Goal: Task Accomplishment & Management: Manage account settings

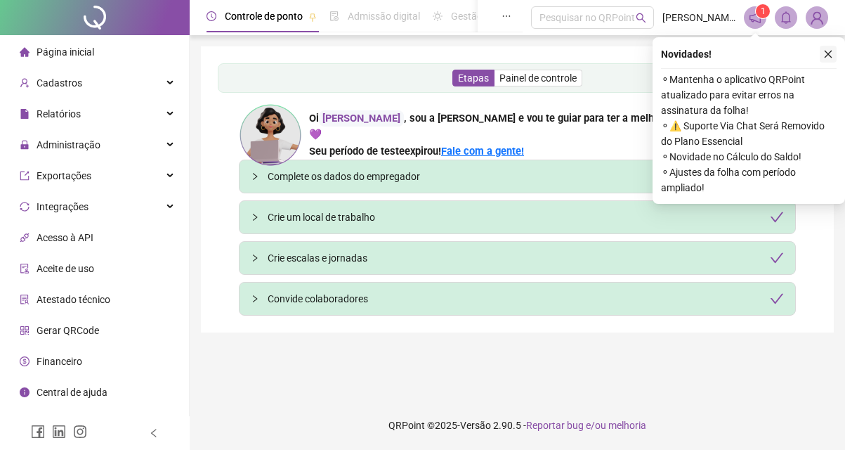
click at [833, 50] on button "button" at bounding box center [828, 54] width 17 height 17
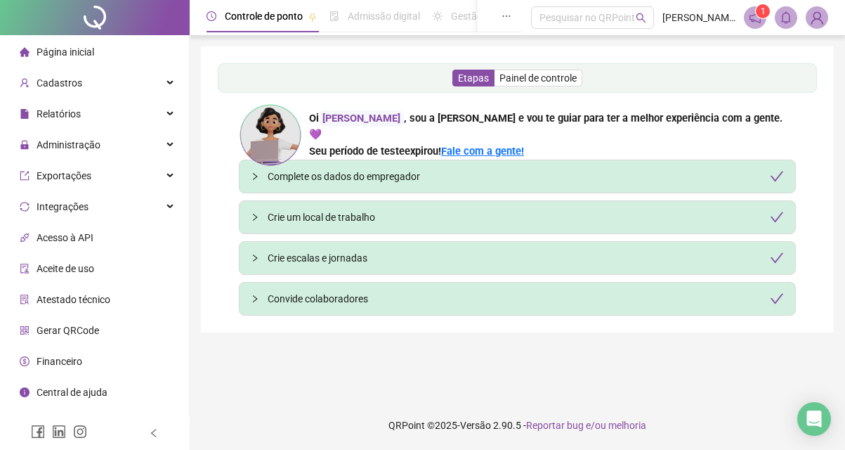
click at [760, 22] on icon "notification" at bounding box center [755, 17] width 11 height 11
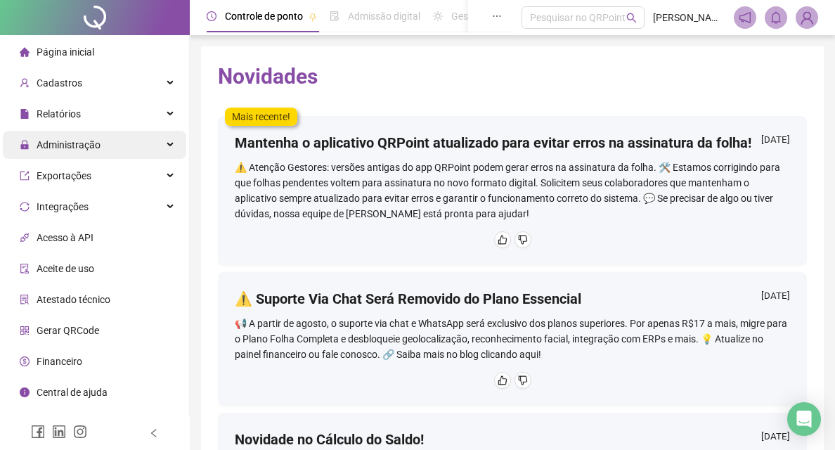
click at [115, 145] on div "Administração" at bounding box center [94, 145] width 183 height 28
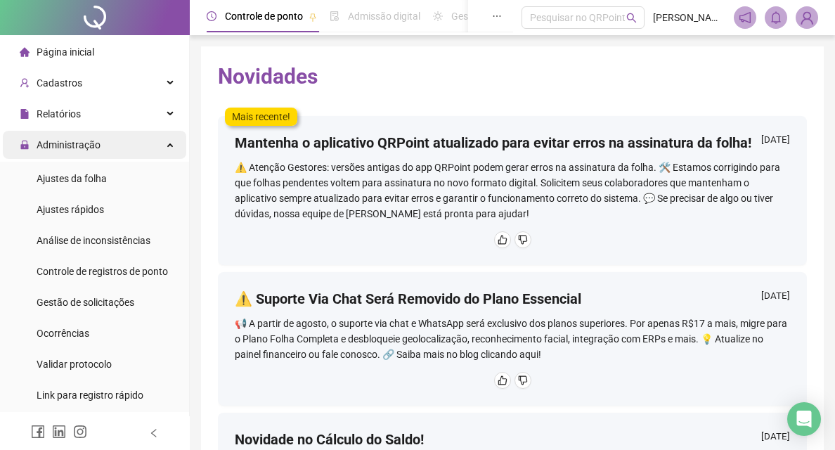
click at [162, 138] on div "Administração" at bounding box center [94, 145] width 183 height 28
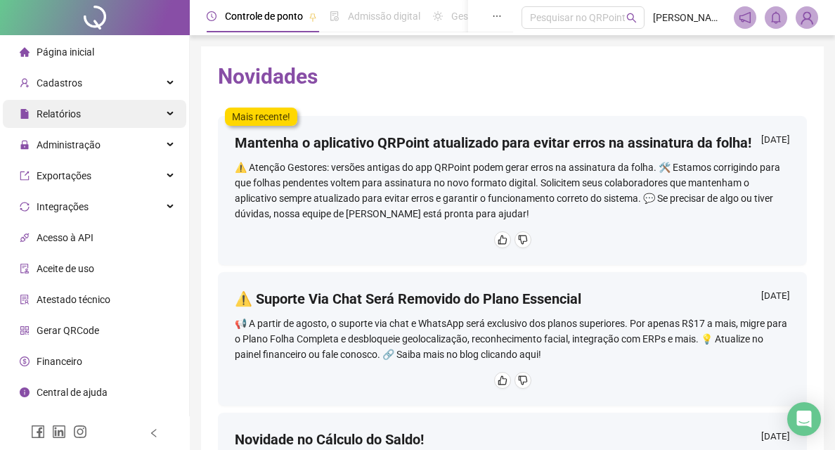
click at [169, 117] on div "Relatórios" at bounding box center [94, 114] width 183 height 28
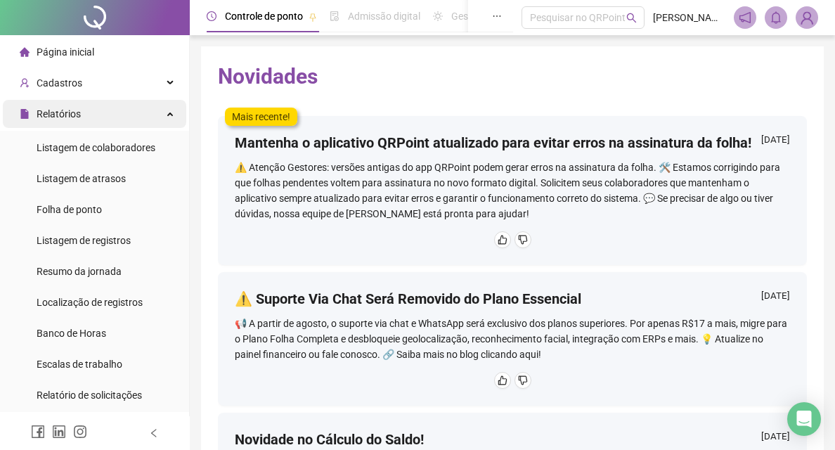
click at [155, 109] on div "Relatórios" at bounding box center [94, 114] width 183 height 28
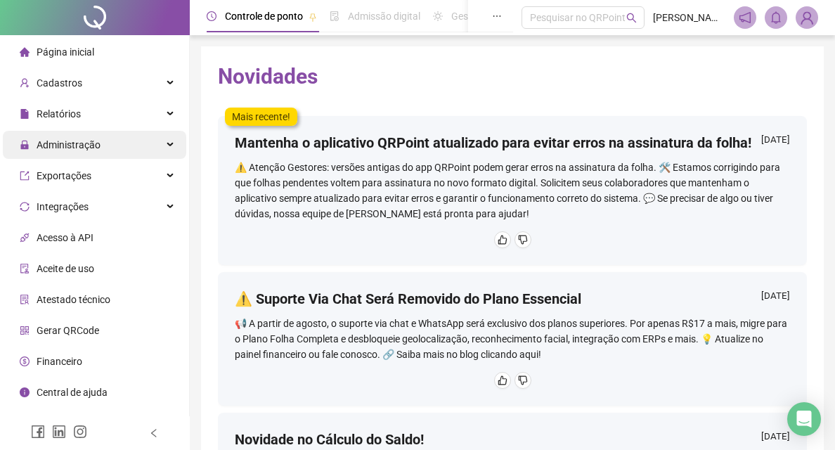
click at [109, 136] on div "Administração" at bounding box center [94, 145] width 183 height 28
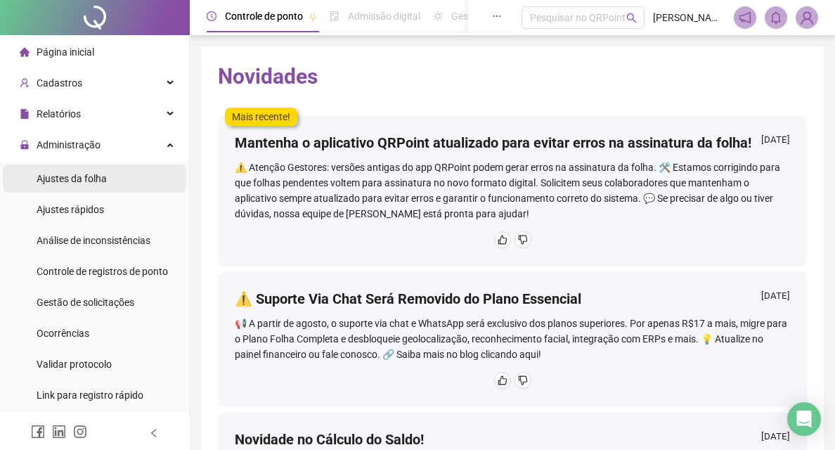
click at [106, 185] on li "Ajustes da folha" at bounding box center [94, 178] width 183 height 28
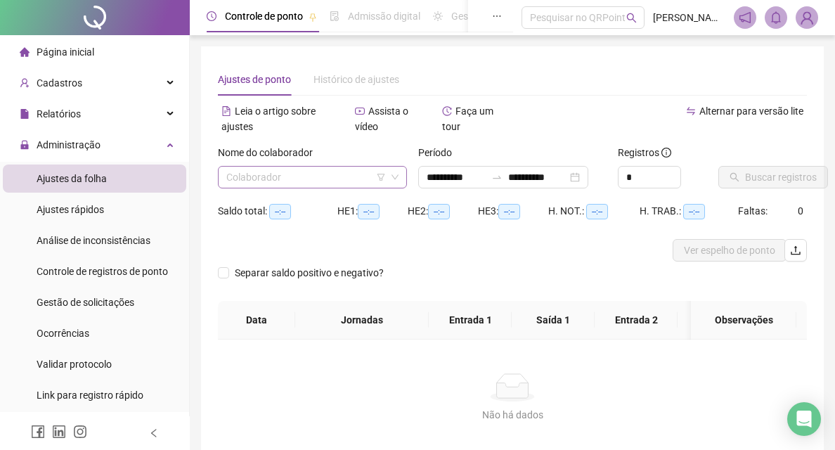
type input "**********"
click at [344, 176] on input "search" at bounding box center [305, 176] width 159 height 21
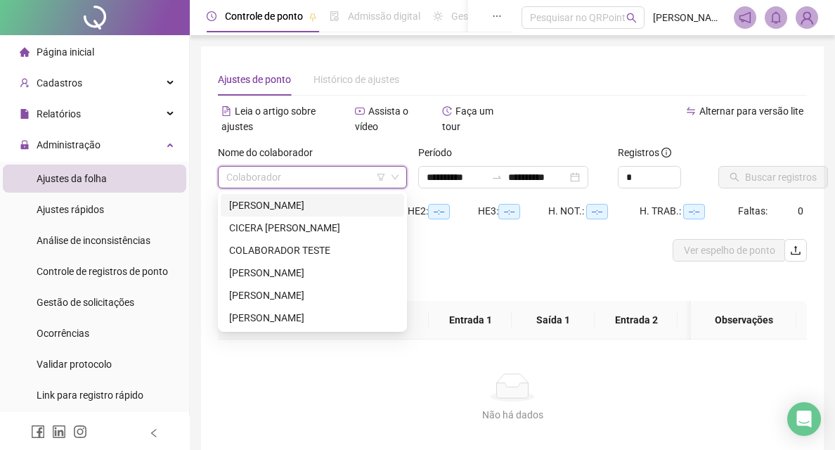
click at [328, 204] on div "[PERSON_NAME]" at bounding box center [312, 204] width 166 height 15
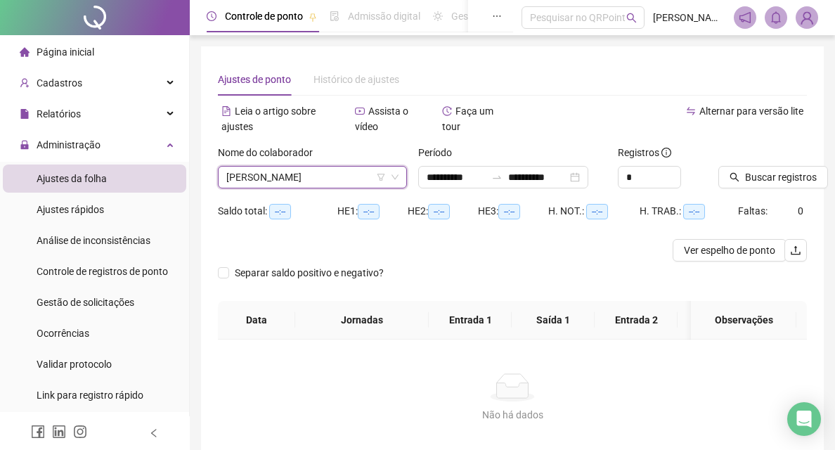
click at [285, 183] on span "[PERSON_NAME]" at bounding box center [312, 176] width 172 height 21
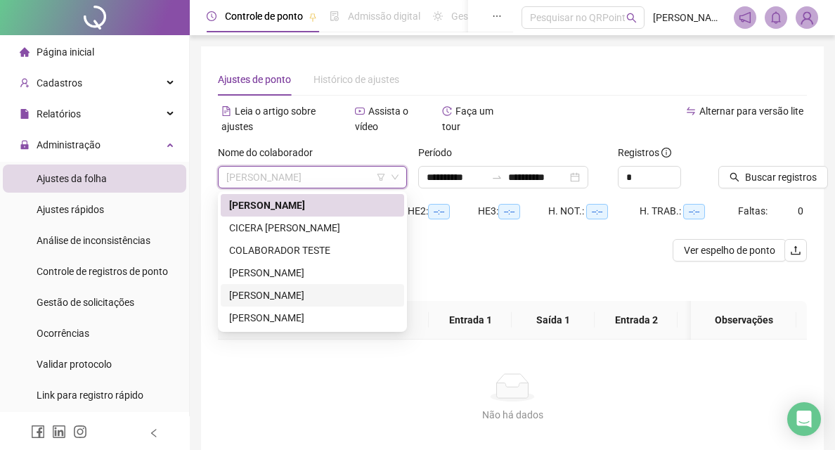
click at [275, 296] on div "[PERSON_NAME]" at bounding box center [312, 294] width 166 height 15
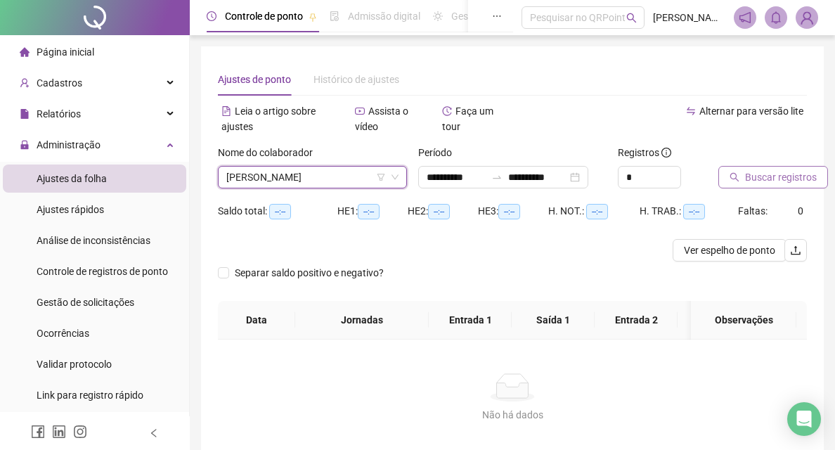
click at [745, 175] on span "Buscar registros" at bounding box center [781, 176] width 72 height 15
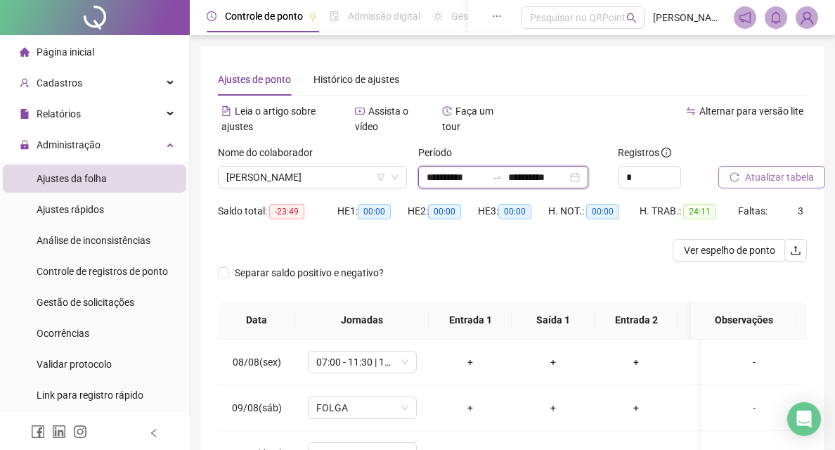
click at [428, 177] on input "**********" at bounding box center [455, 176] width 59 height 15
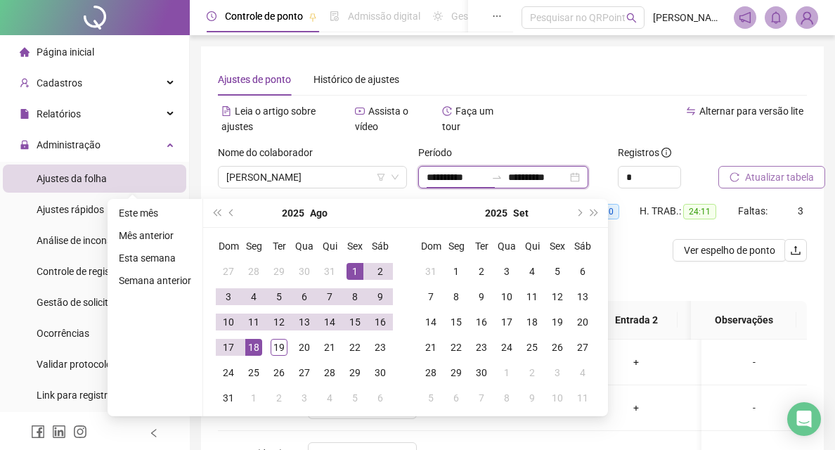
click at [440, 181] on input "**********" at bounding box center [455, 176] width 59 height 15
click at [228, 209] on button "prev-year" at bounding box center [231, 213] width 15 height 28
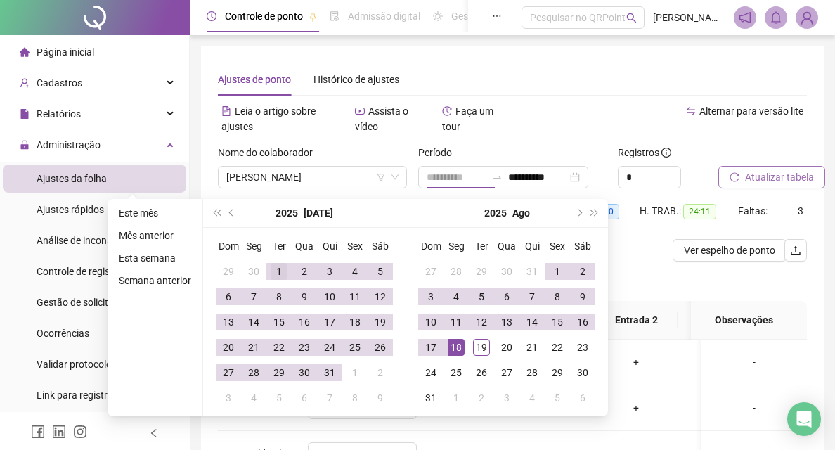
type input "**********"
click at [275, 267] on div "1" at bounding box center [278, 271] width 17 height 17
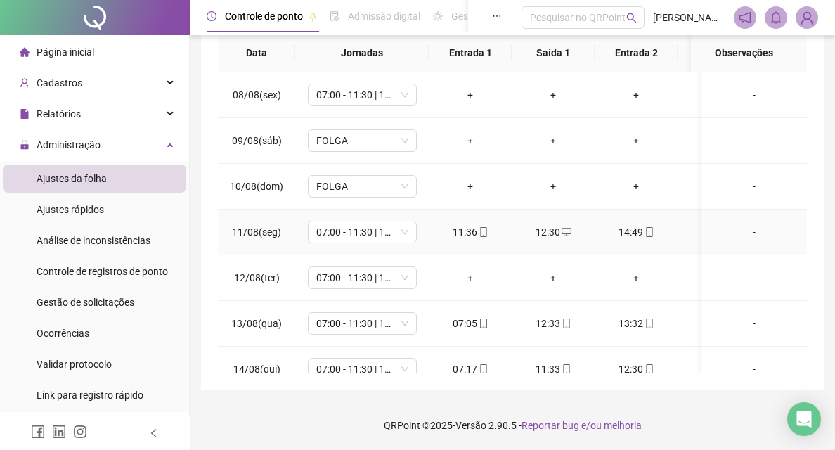
scroll to position [56, 0]
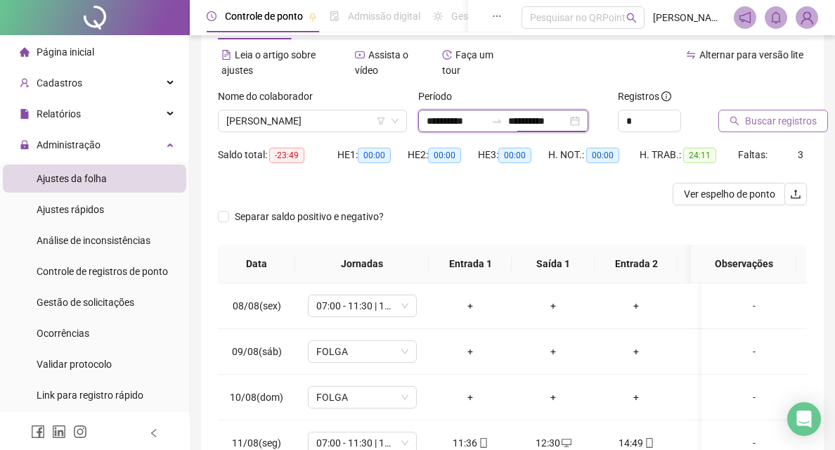
click at [522, 117] on input "**********" at bounding box center [537, 120] width 59 height 15
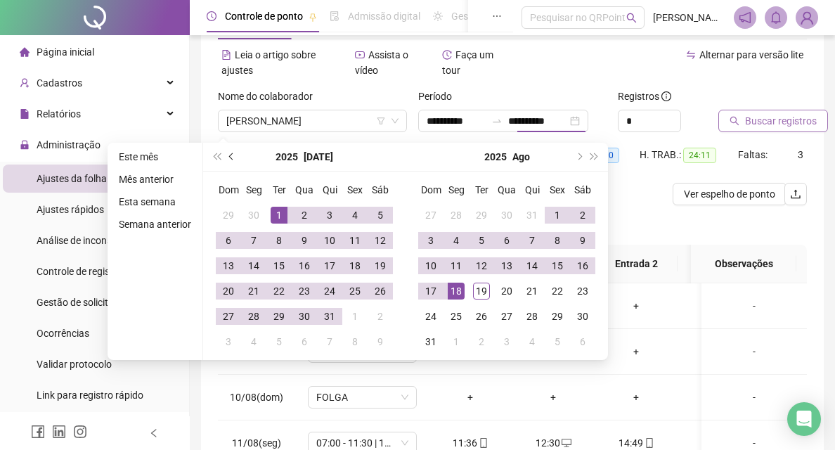
click at [230, 154] on span "prev-year" at bounding box center [232, 156] width 7 height 7
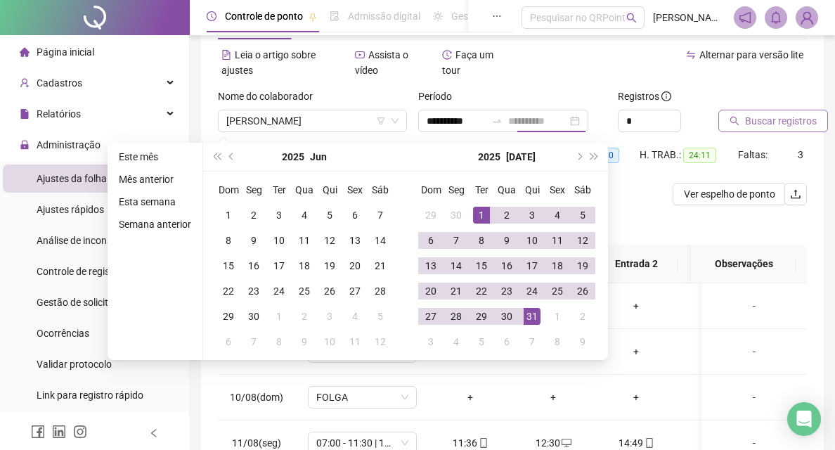
type input "**********"
click at [531, 312] on div "31" at bounding box center [531, 316] width 17 height 17
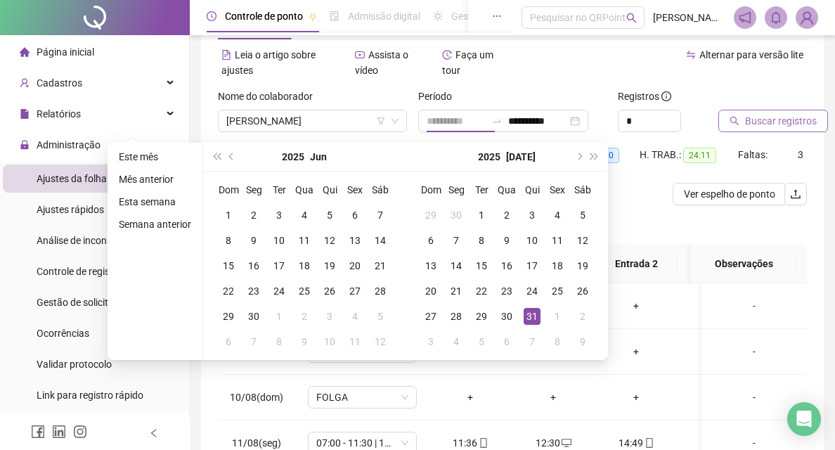
click at [533, 314] on div "31" at bounding box center [531, 316] width 17 height 17
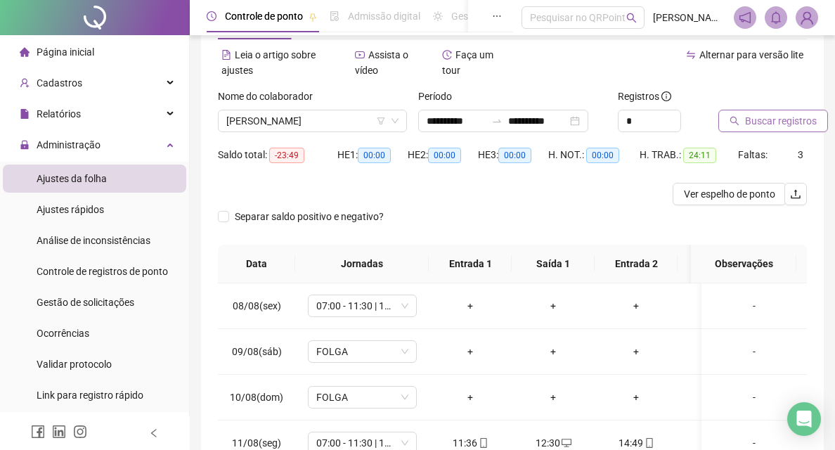
click at [743, 125] on button "Buscar registros" at bounding box center [773, 121] width 110 height 22
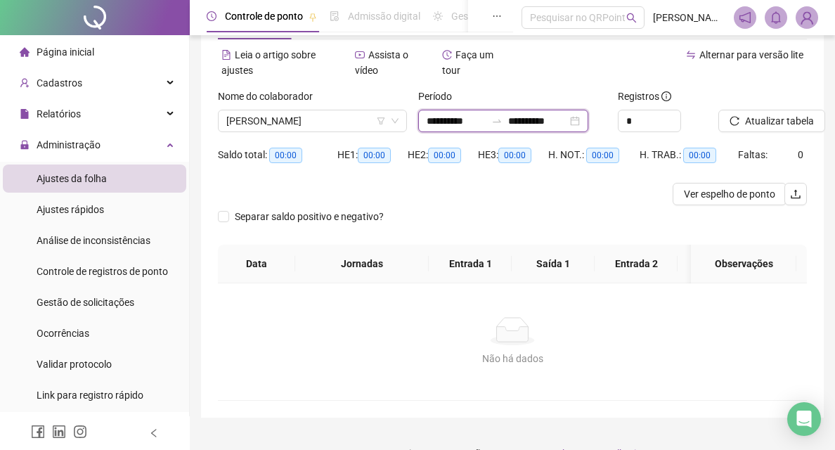
click at [430, 124] on input "**********" at bounding box center [455, 120] width 59 height 15
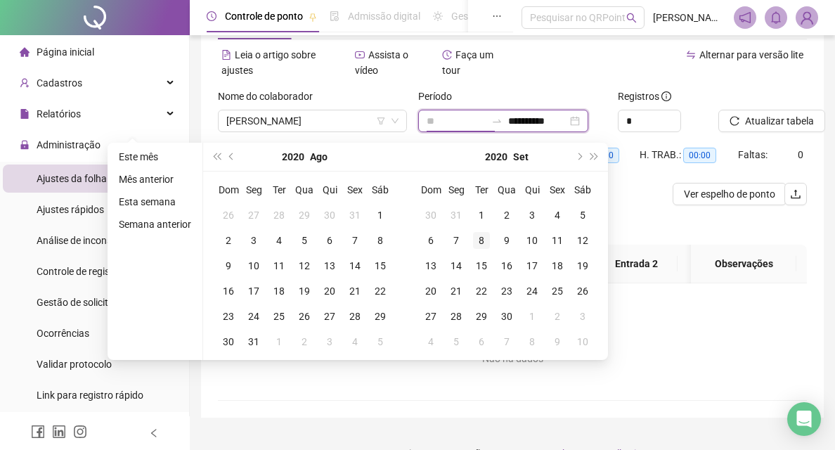
type input "*"
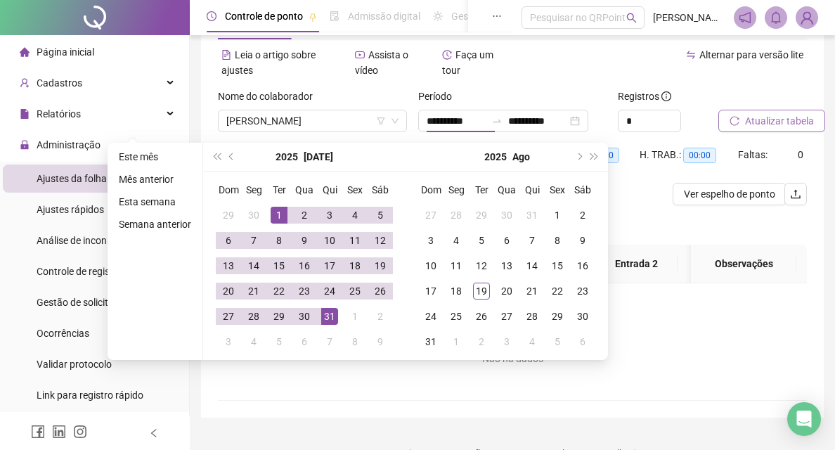
click at [763, 110] on button "Atualizar tabela" at bounding box center [771, 121] width 107 height 22
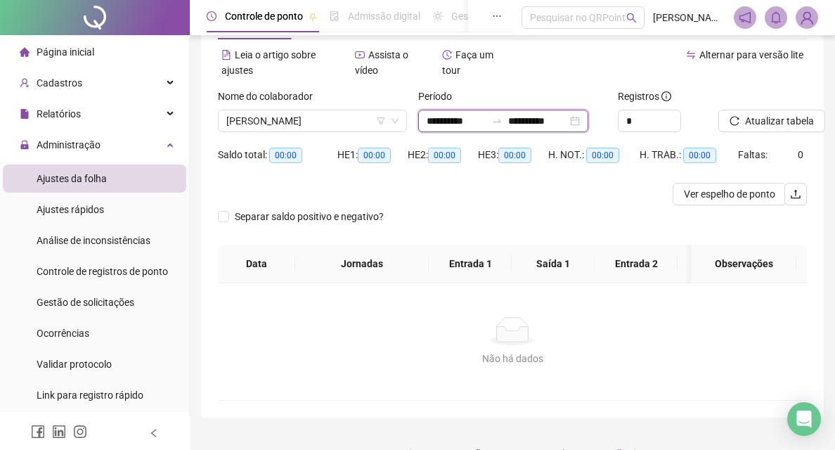
click at [431, 121] on input "**********" at bounding box center [455, 120] width 59 height 15
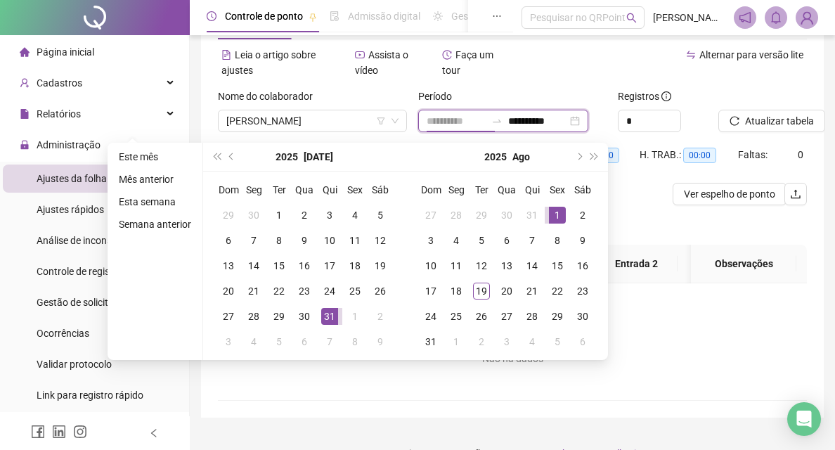
type input "**********"
click at [551, 205] on td "1" at bounding box center [556, 214] width 25 height 25
click at [521, 119] on input "**********" at bounding box center [537, 120] width 59 height 15
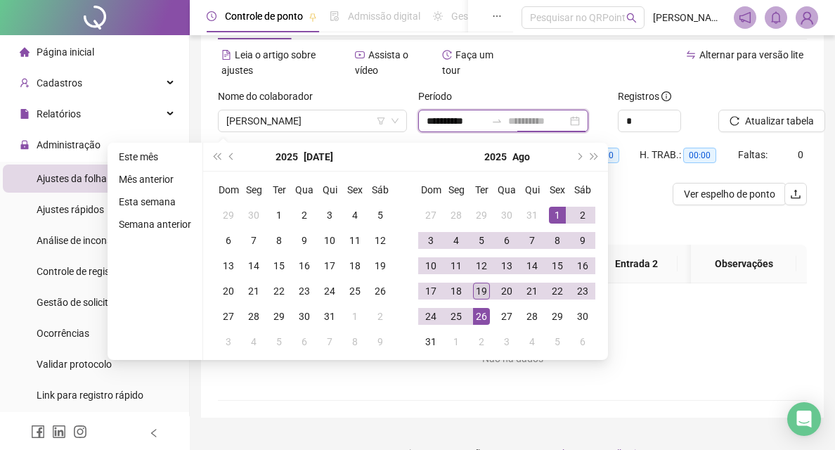
type input "**********"
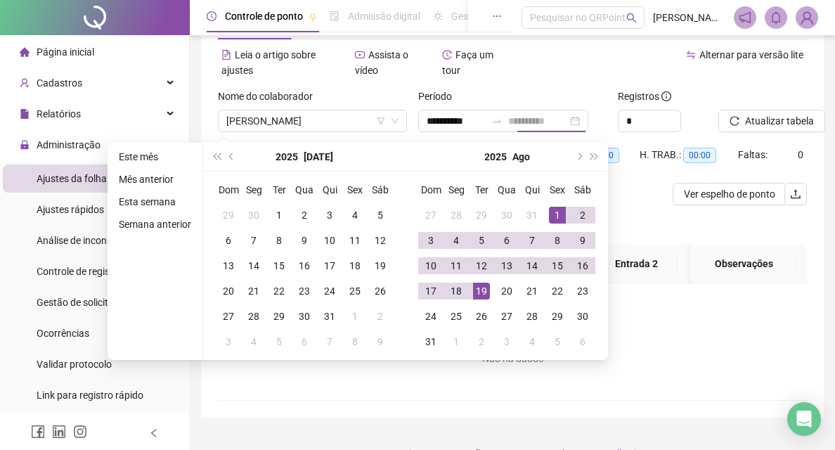
click at [484, 294] on div "19" at bounding box center [481, 290] width 17 height 17
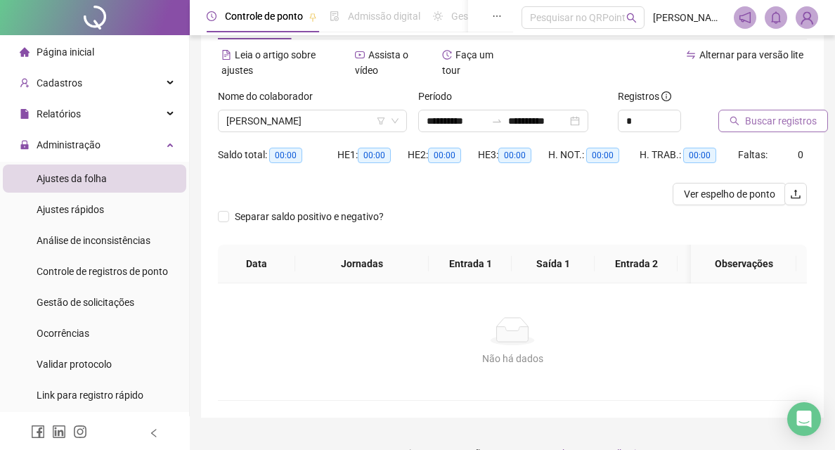
click at [761, 119] on span "Buscar registros" at bounding box center [781, 120] width 72 height 15
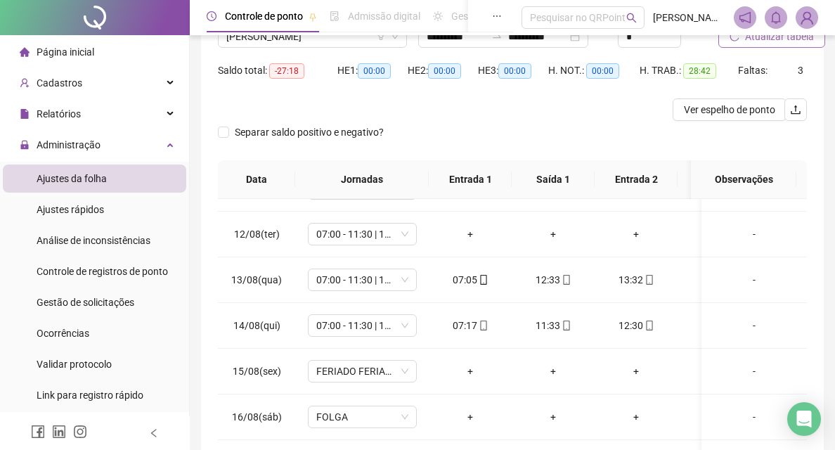
scroll to position [155, 0]
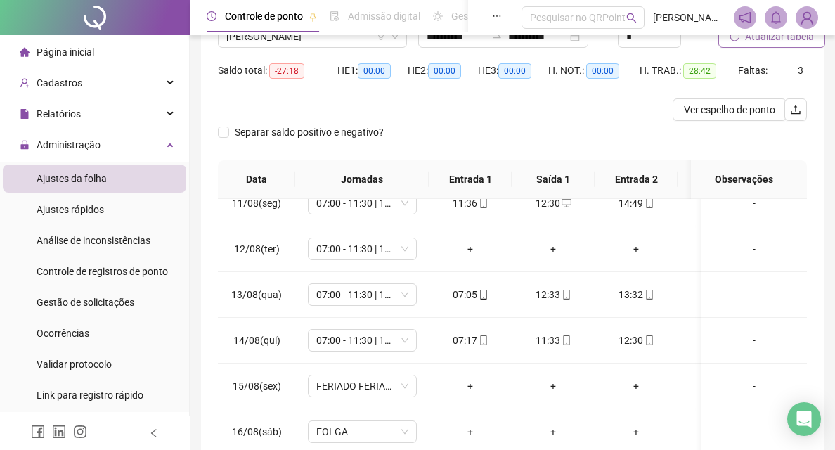
click at [70, 58] on div "Página inicial" at bounding box center [57, 52] width 74 height 28
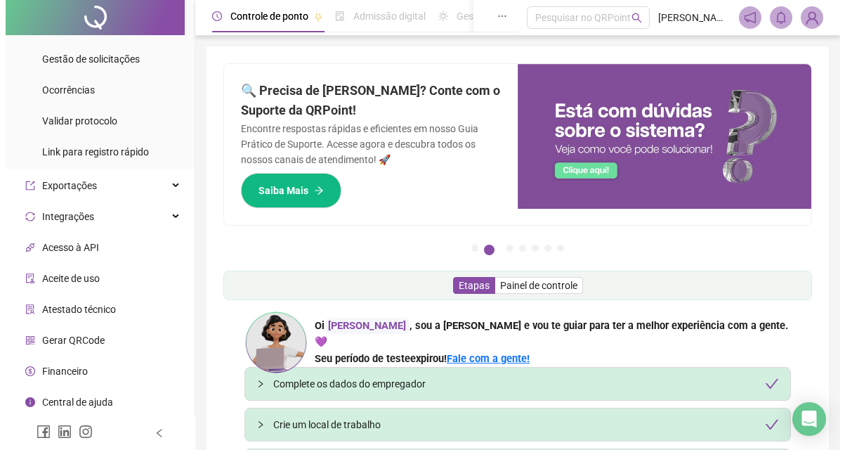
scroll to position [150, 0]
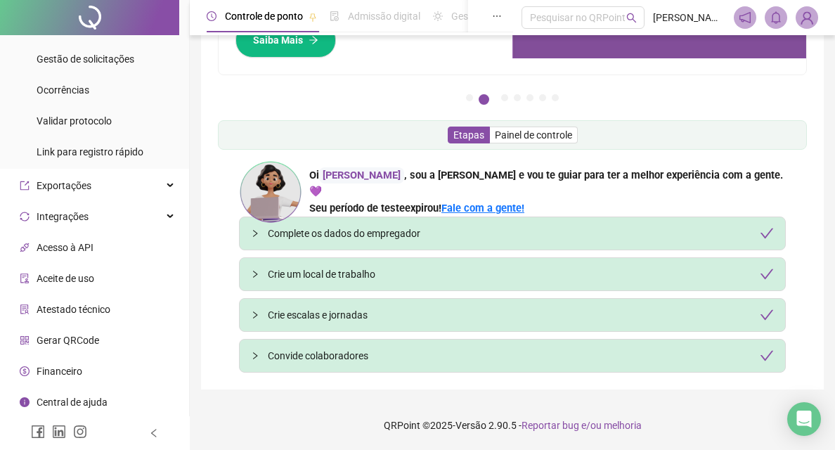
click at [810, 9] on img at bounding box center [806, 17] width 21 height 21
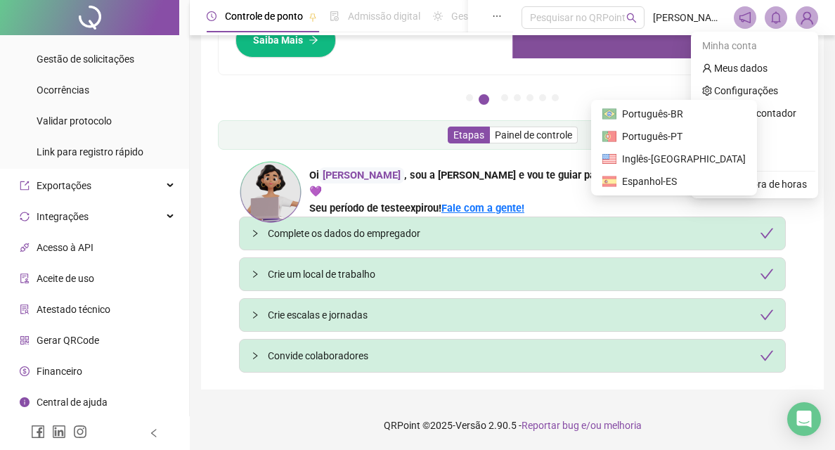
click at [738, 154] on span "Sair" at bounding box center [754, 157] width 105 height 15
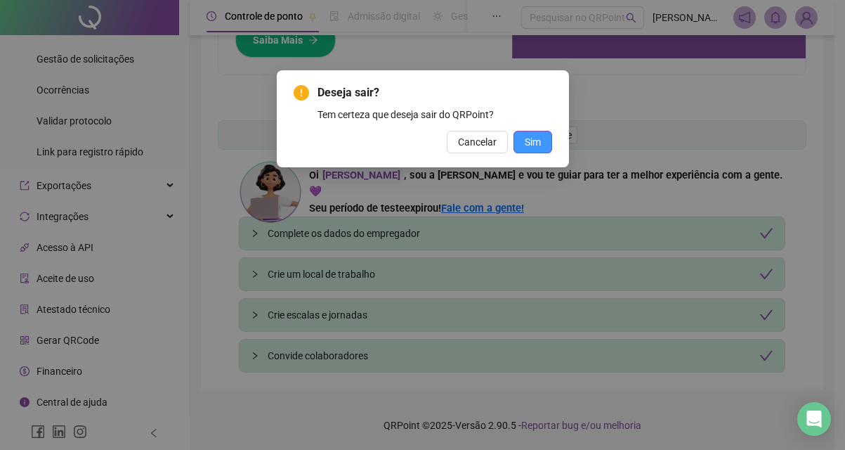
click at [533, 142] on span "Sim" at bounding box center [533, 141] width 16 height 15
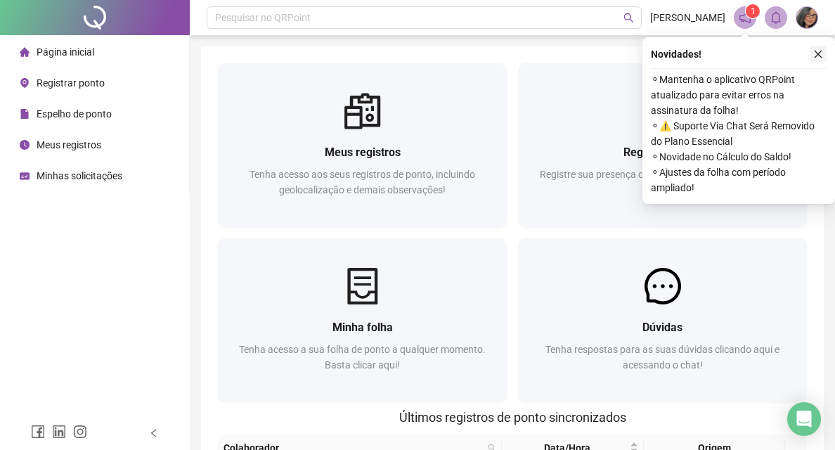
click at [819, 47] on button "button" at bounding box center [817, 54] width 17 height 17
click at [816, 51] on div "Meus registros Tenha acesso aos seus registros de ponto, incluindo geolocalizaç…" at bounding box center [512, 402] width 622 height 713
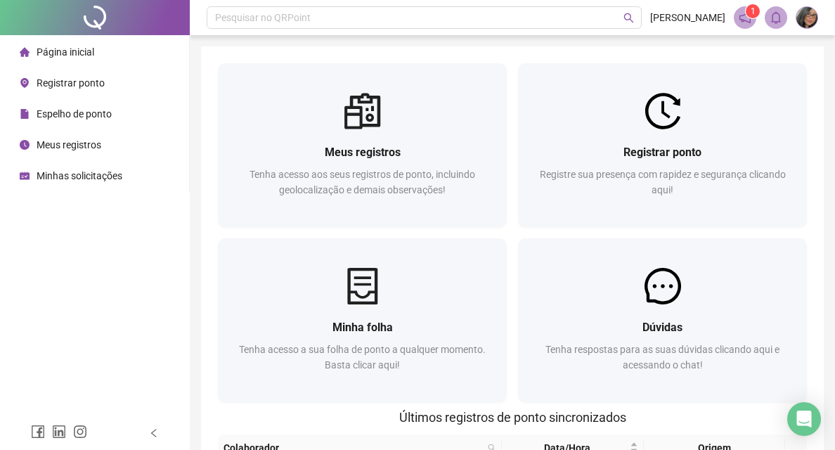
click at [809, 22] on img at bounding box center [806, 17] width 21 height 21
click at [133, 51] on li "Página inicial" at bounding box center [94, 52] width 183 height 28
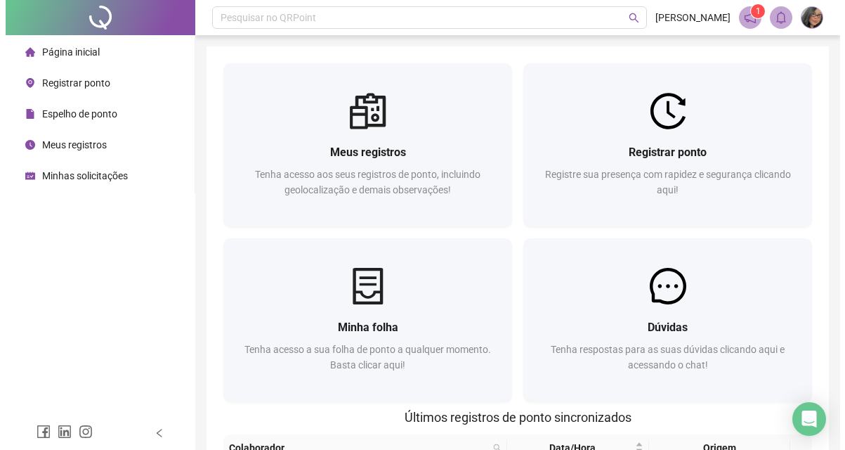
scroll to position [362, 0]
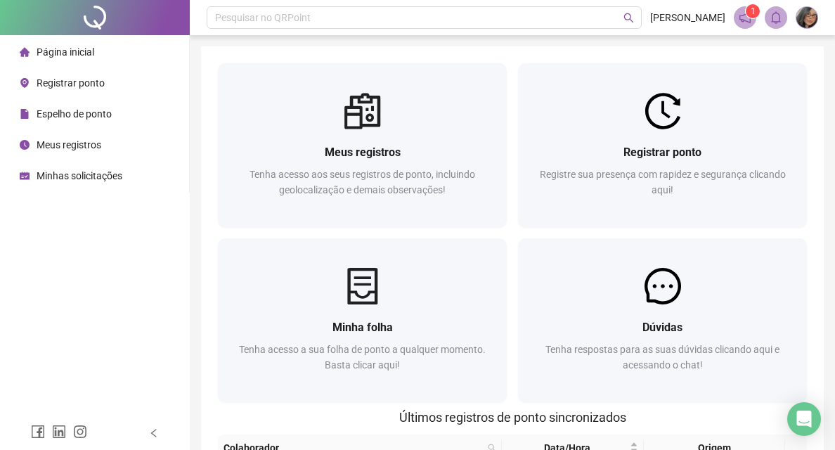
click at [55, 46] on span "Página inicial" at bounding box center [66, 51] width 58 height 11
click at [733, 29] on header "Pesquisar no QRPoint ADRIANE MOREIRA 1" at bounding box center [512, 17] width 645 height 35
click at [745, 22] on icon "notification" at bounding box center [744, 17] width 13 height 13
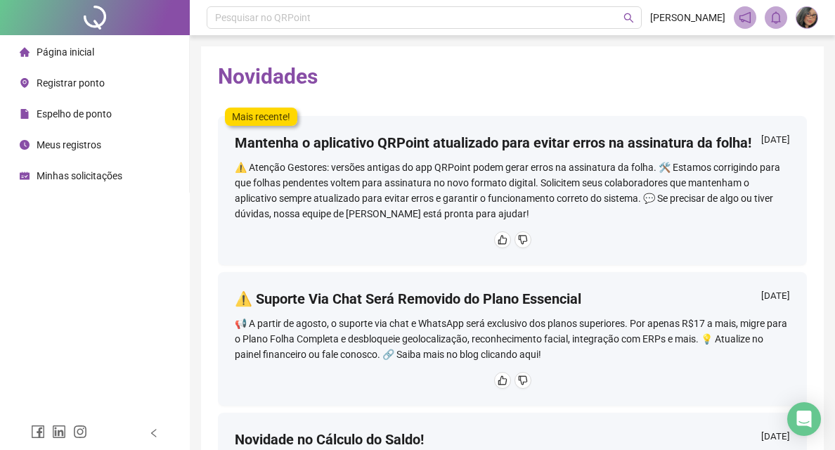
click at [807, 24] on img at bounding box center [806, 17] width 21 height 21
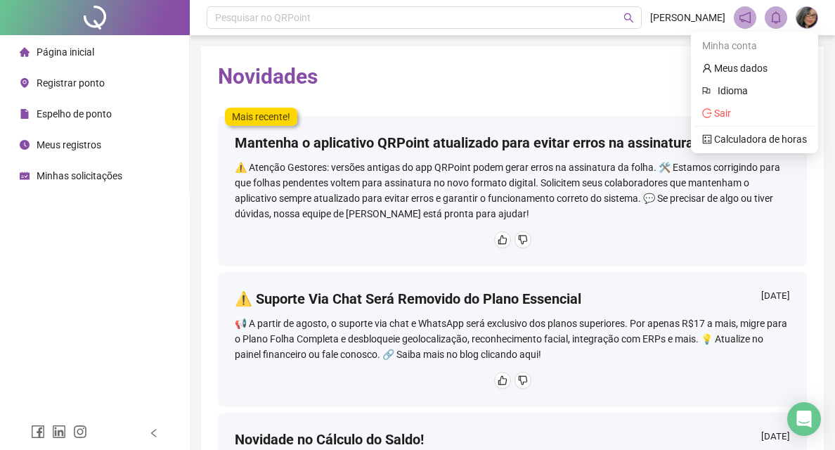
click at [733, 125] on ul "Minha conta Meus dados Idioma Sair Calculadora de horas" at bounding box center [754, 93] width 127 height 122
click at [112, 58] on li "Página inicial" at bounding box center [94, 52] width 183 height 28
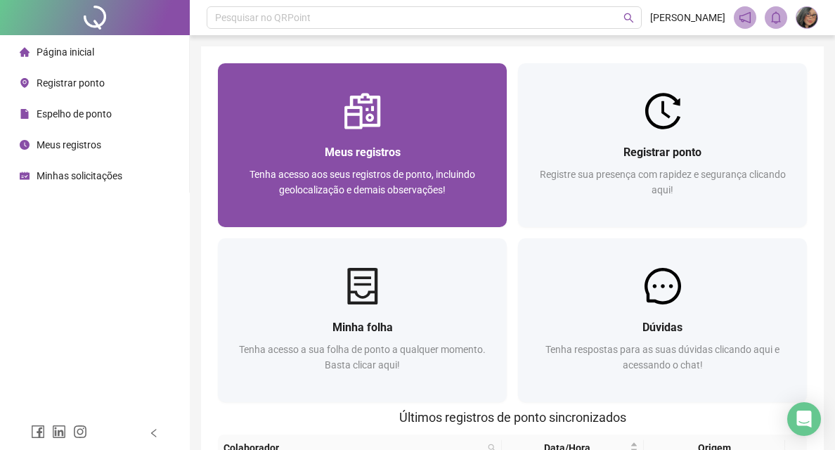
click at [325, 179] on span "Tenha acesso aos seus registros de ponto, incluindo geolocalização e demais obs…" at bounding box center [362, 182] width 226 height 27
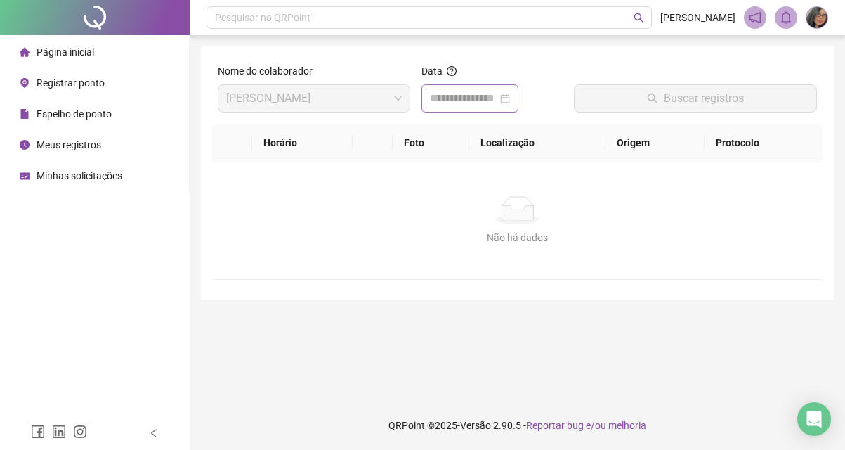
click at [488, 110] on div at bounding box center [470, 98] width 97 height 28
type input "**********"
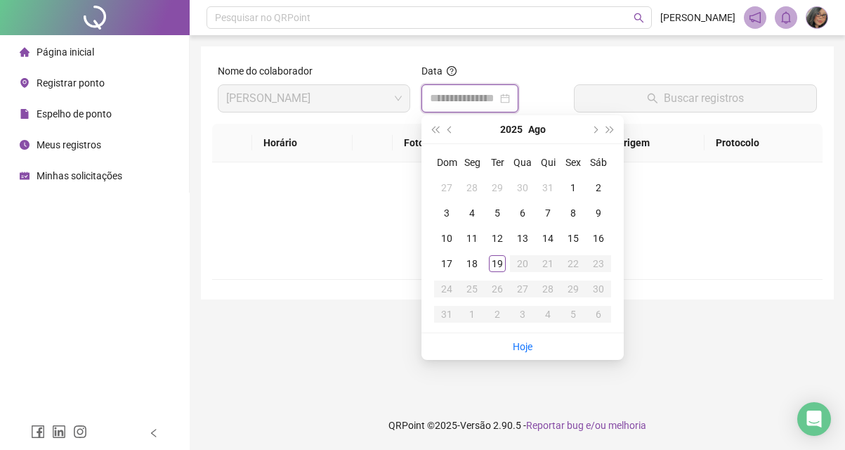
type input "**********"
click at [499, 264] on div "19" at bounding box center [497, 263] width 17 height 17
click at [698, 258] on div "Não há dados Não há dados" at bounding box center [517, 220] width 610 height 117
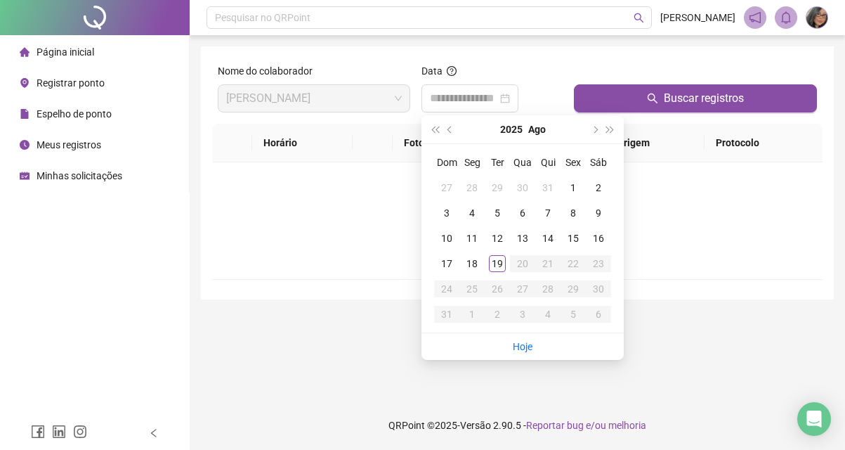
click at [497, 266] on div "Não há dados Não há dados" at bounding box center [517, 220] width 610 height 117
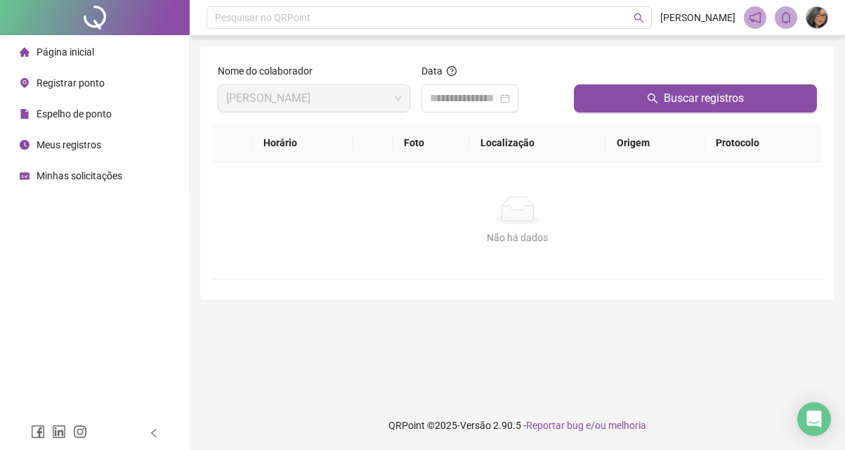
type input "**********"
click at [497, 263] on div "Não há dados Não há dados" at bounding box center [517, 220] width 610 height 117
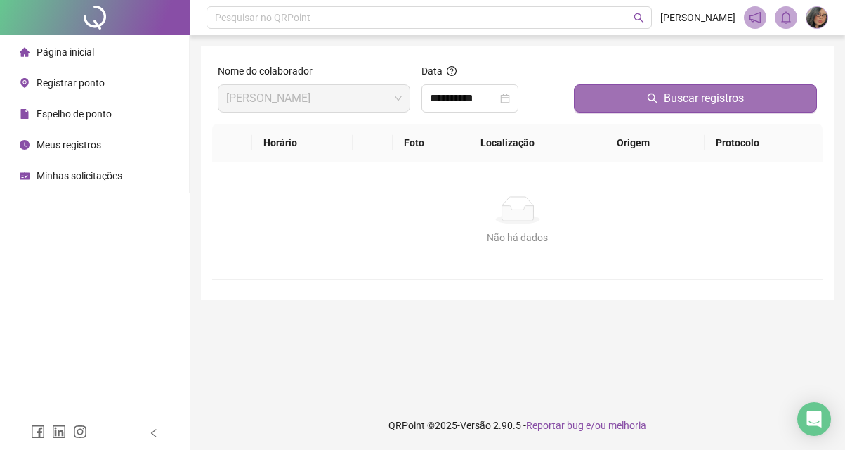
click at [638, 92] on button "Buscar registros" at bounding box center [695, 98] width 243 height 28
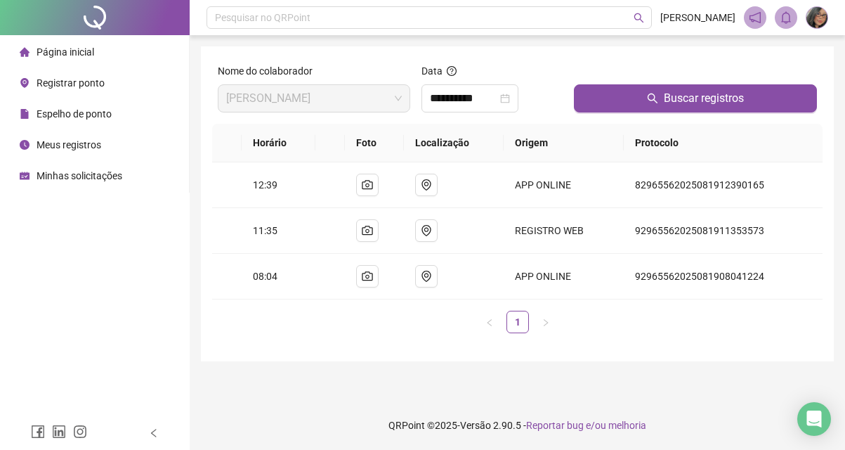
click at [816, 23] on img at bounding box center [816, 17] width 21 height 21
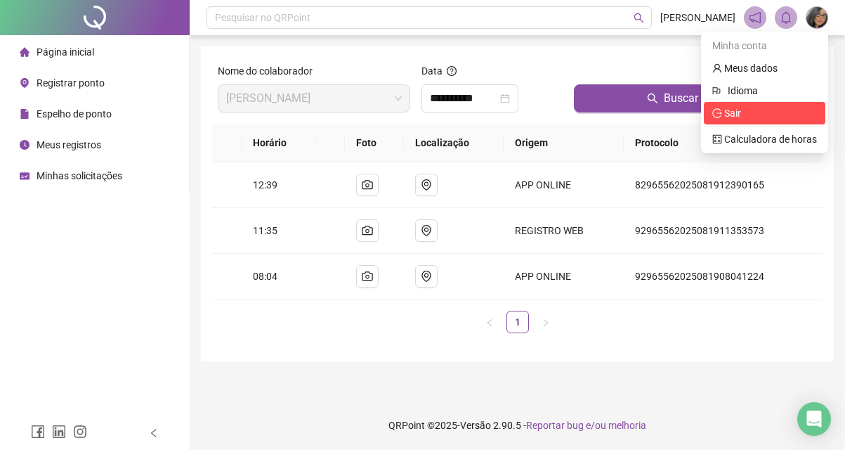
click at [789, 112] on span "Sair" at bounding box center [764, 112] width 105 height 15
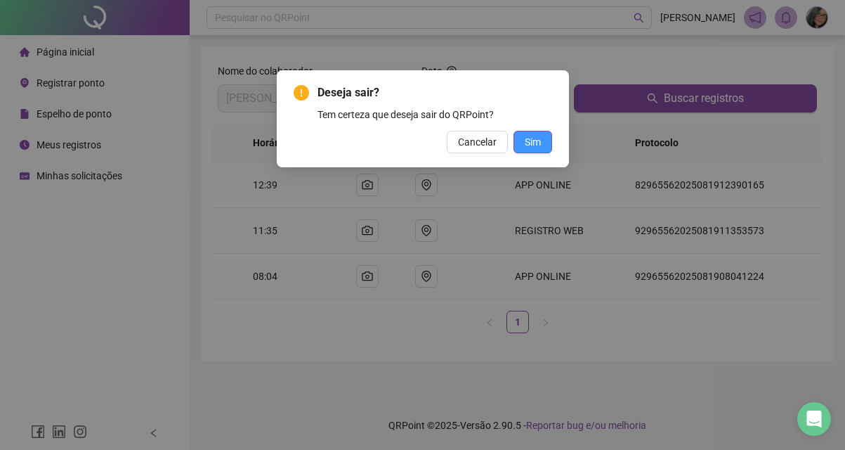
click at [526, 150] on button "Sim" at bounding box center [533, 142] width 39 height 22
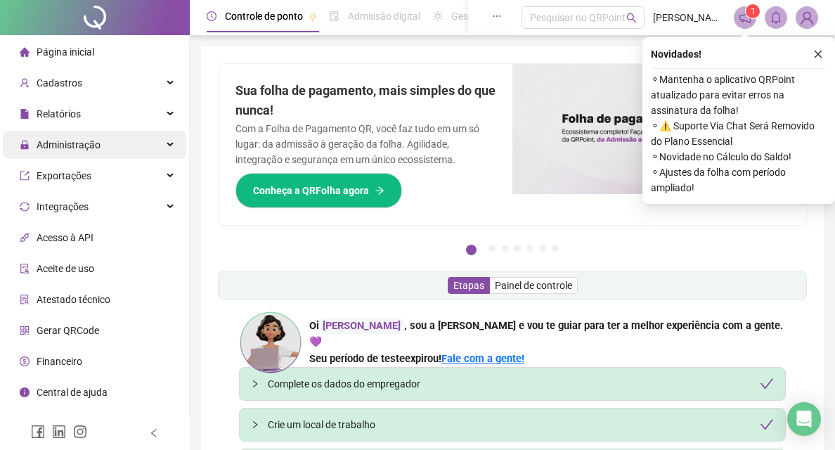
click at [153, 145] on div "Administração" at bounding box center [94, 145] width 183 height 28
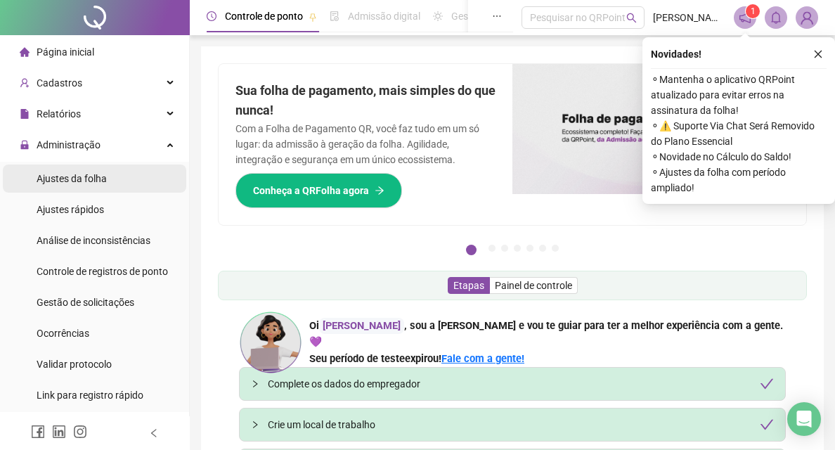
click at [129, 174] on li "Ajustes da folha" at bounding box center [94, 178] width 183 height 28
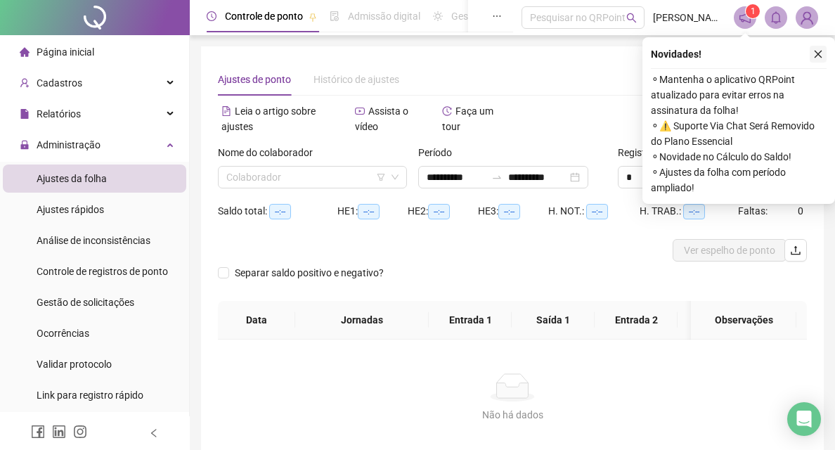
click at [822, 51] on icon "close" at bounding box center [818, 54] width 10 height 10
type input "**********"
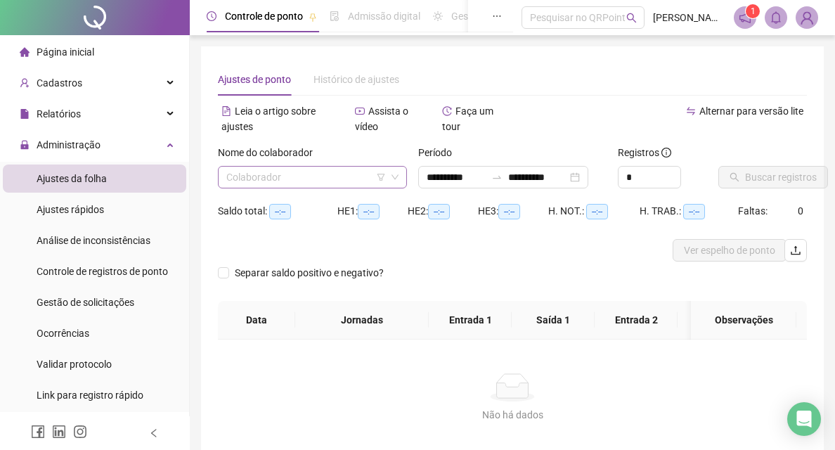
click at [275, 169] on input "search" at bounding box center [305, 176] width 159 height 21
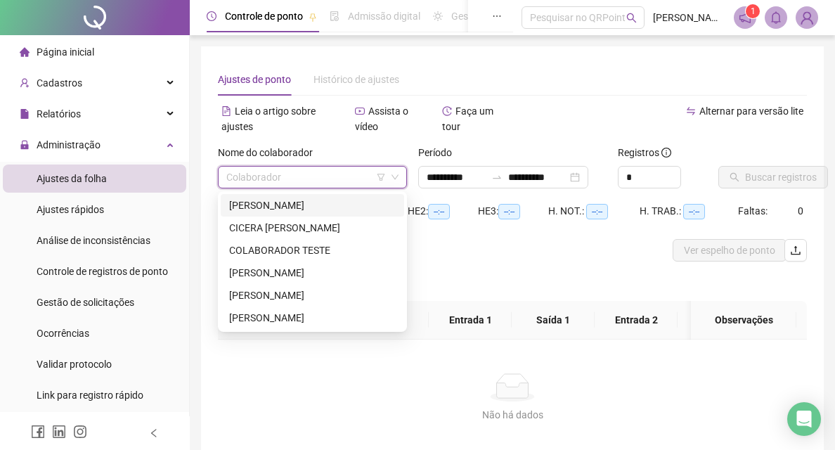
click at [278, 197] on div "[PERSON_NAME]" at bounding box center [312, 205] width 183 height 22
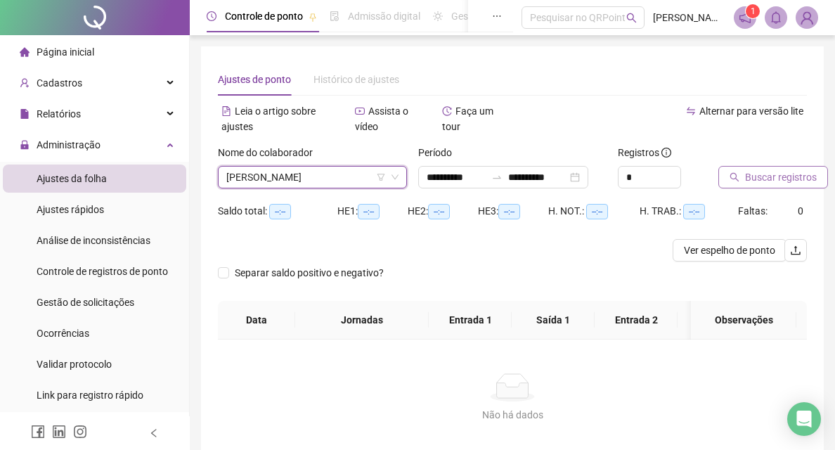
click at [783, 176] on span "Buscar registros" at bounding box center [781, 176] width 72 height 15
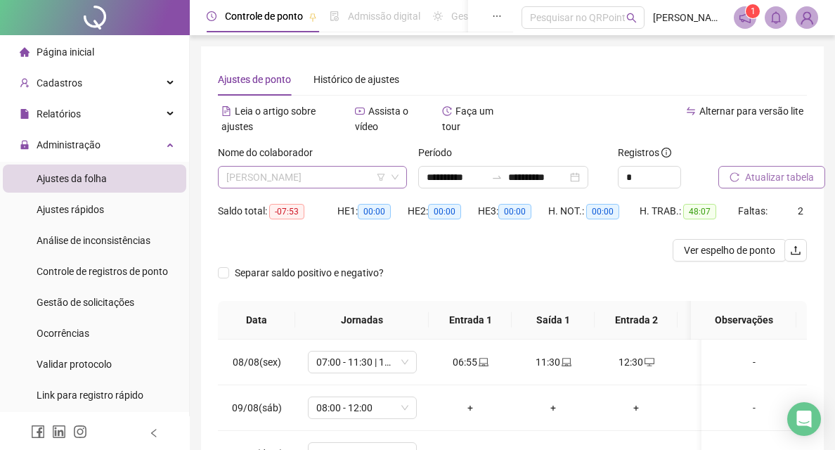
click at [282, 171] on span "[PERSON_NAME]" at bounding box center [312, 176] width 172 height 21
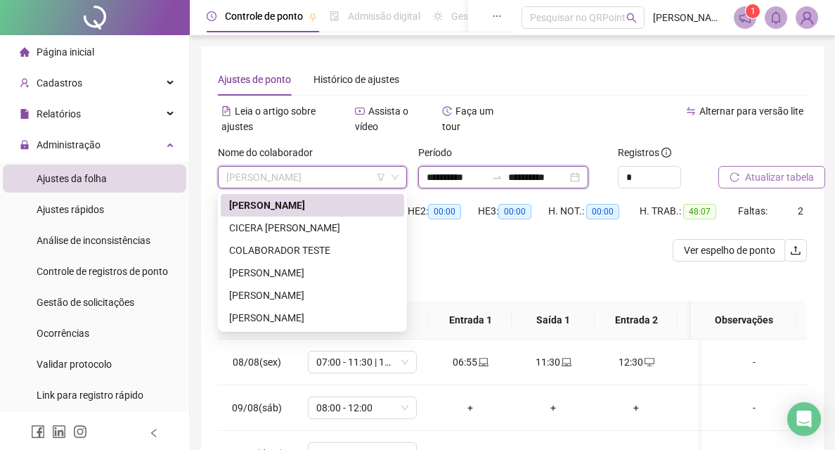
click at [435, 173] on input "**********" at bounding box center [455, 176] width 59 height 15
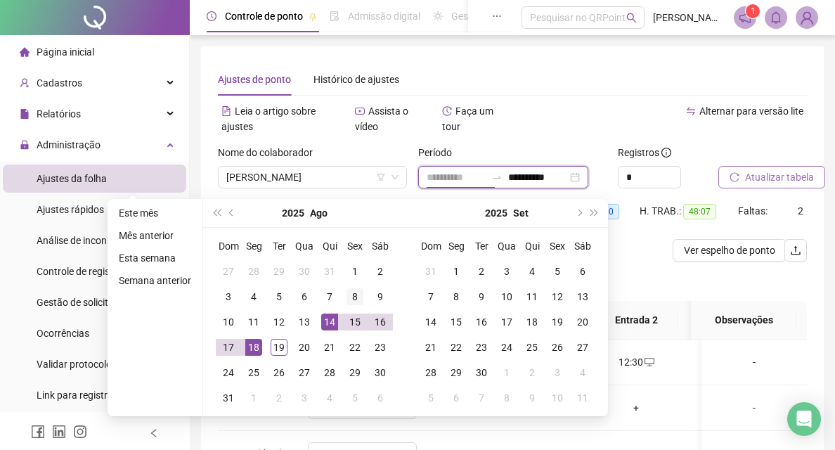
type input "**********"
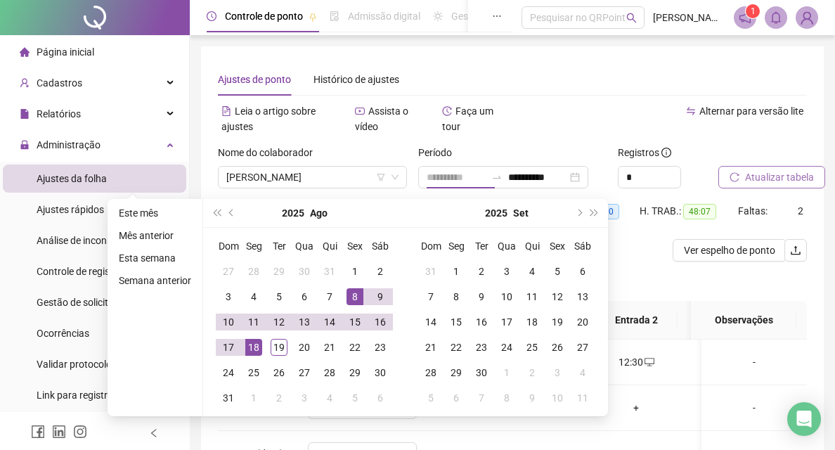
click at [351, 294] on div "8" at bounding box center [354, 296] width 17 height 17
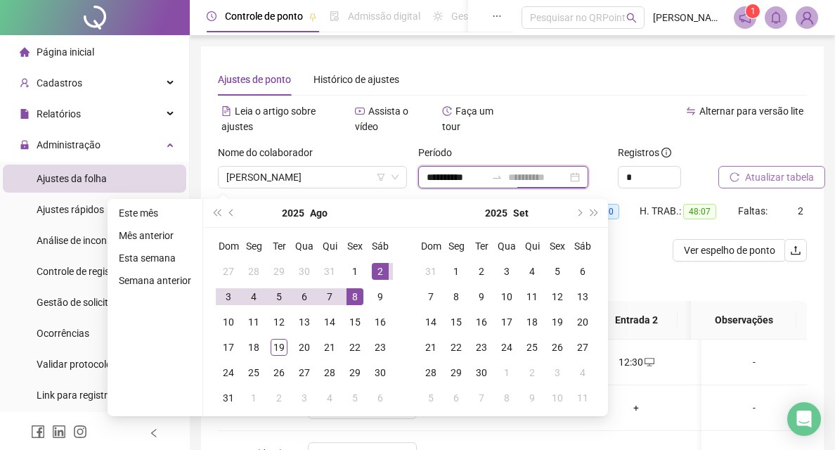
type input "**********"
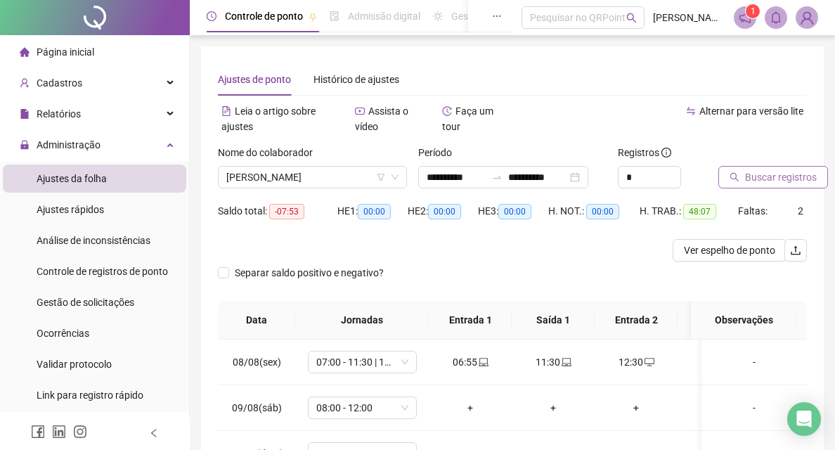
click at [766, 179] on span "Buscar registros" at bounding box center [781, 176] width 72 height 15
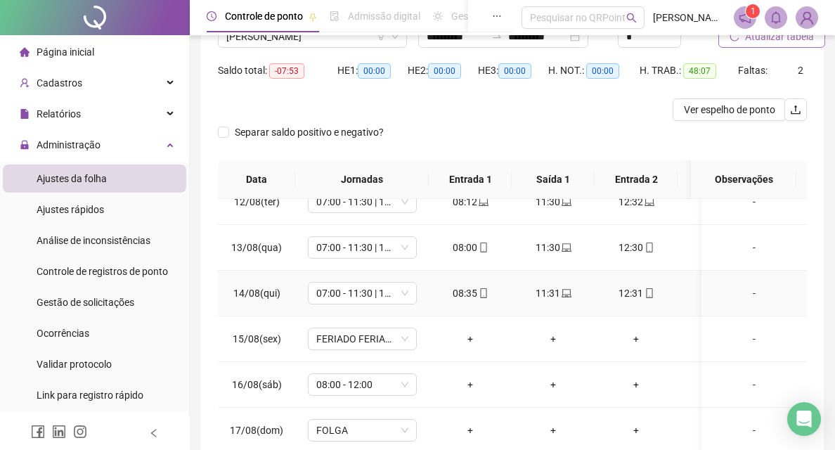
scroll to position [211, 0]
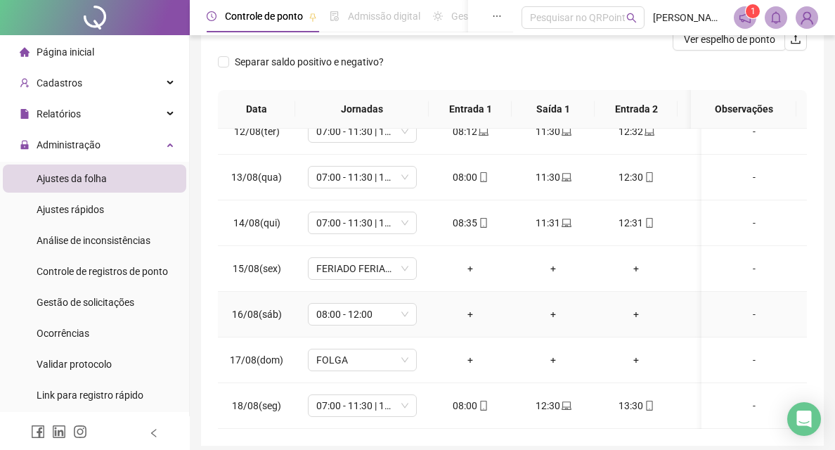
click at [464, 306] on div "+" at bounding box center [470, 313] width 60 height 15
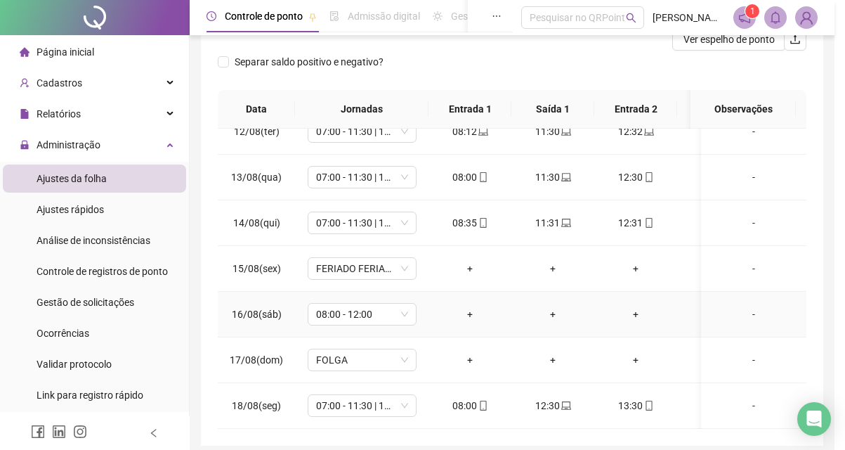
click at [471, 303] on div "INSERIR NO DIA : [DATE] Horário Pertence à jornada atual Pertence à jornada ant…" at bounding box center [422, 225] width 845 height 450
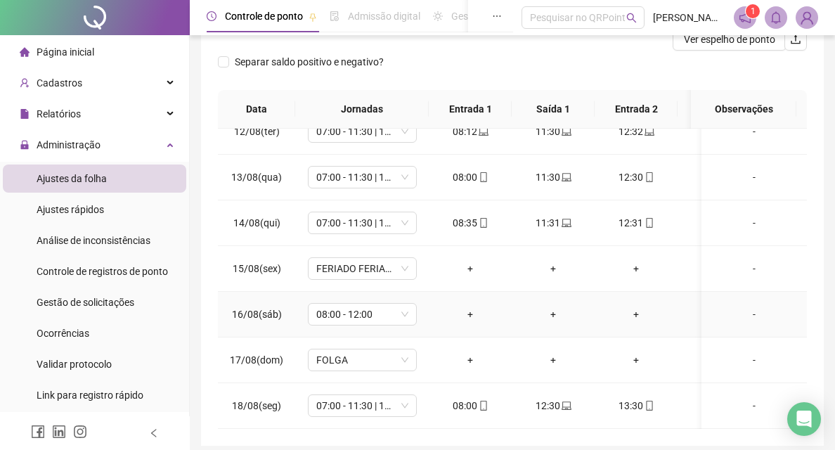
click at [472, 306] on div "+" at bounding box center [470, 313] width 60 height 15
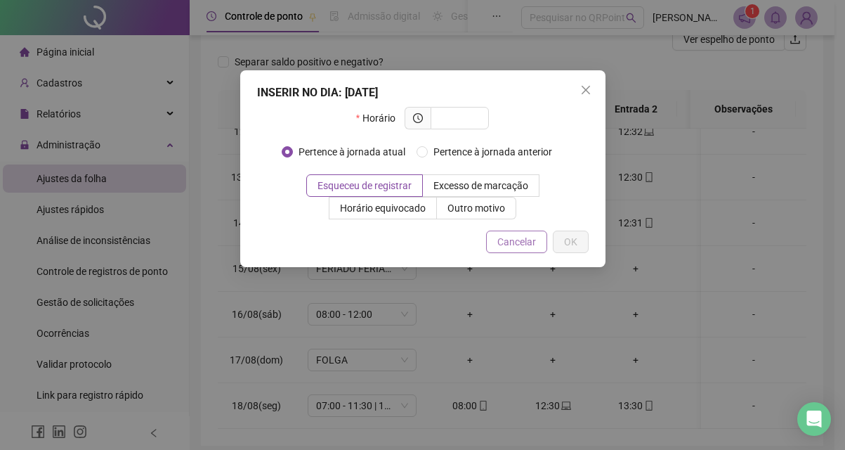
click at [537, 245] on button "Cancelar" at bounding box center [516, 241] width 61 height 22
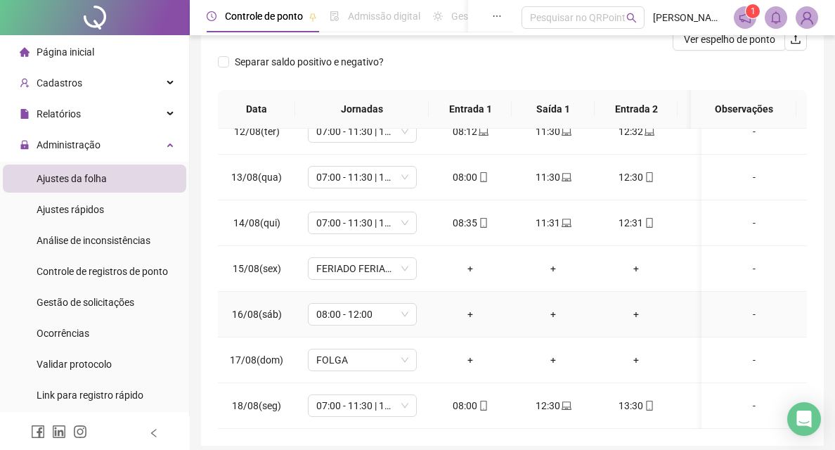
click at [471, 306] on div "+" at bounding box center [470, 313] width 60 height 15
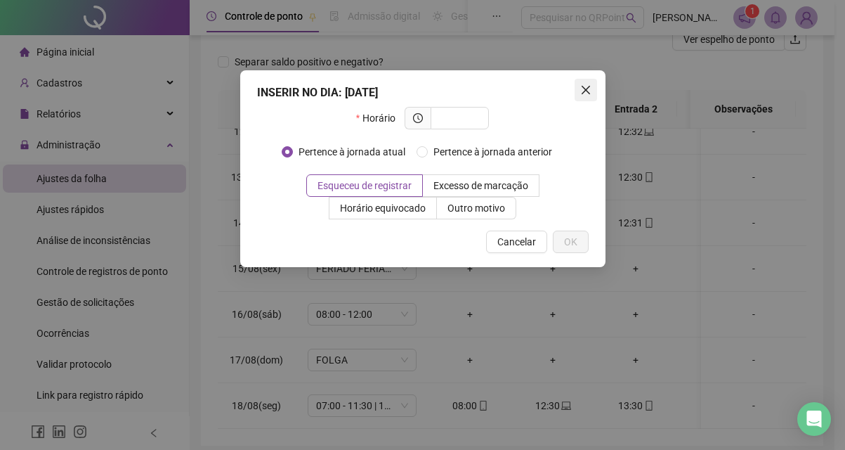
click at [594, 91] on span "Close" at bounding box center [586, 89] width 22 height 11
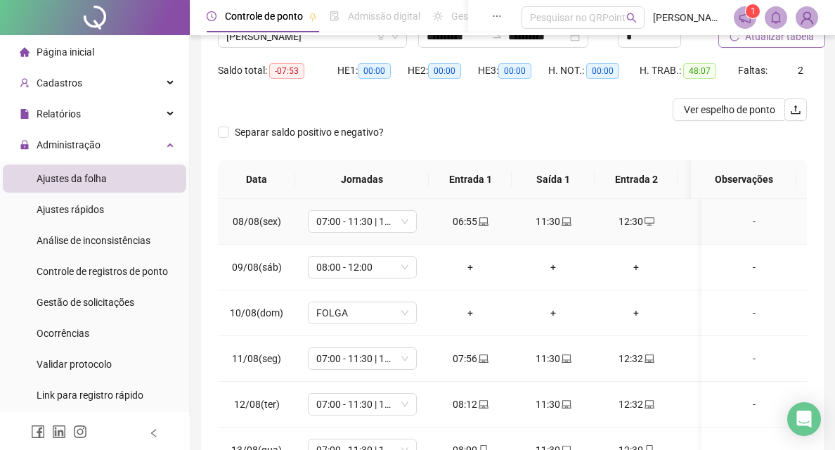
scroll to position [0, 0]
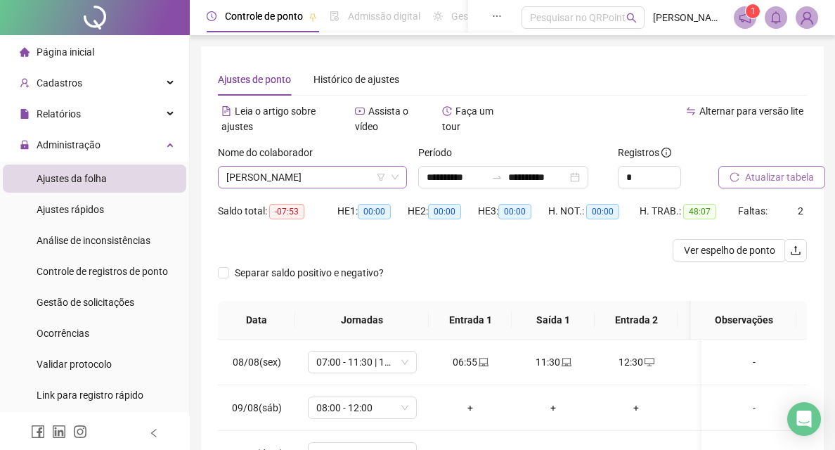
click at [282, 172] on span "[PERSON_NAME]" at bounding box center [312, 176] width 172 height 21
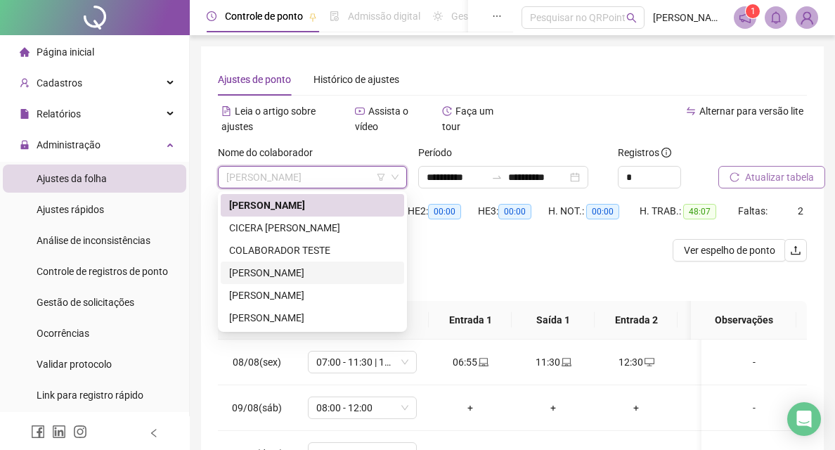
click at [299, 267] on div "[PERSON_NAME]" at bounding box center [312, 272] width 166 height 15
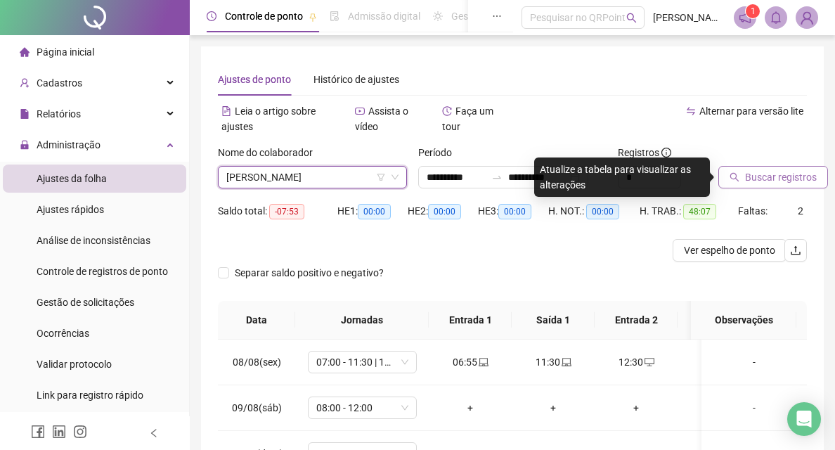
click at [745, 178] on span "Buscar registros" at bounding box center [781, 176] width 72 height 15
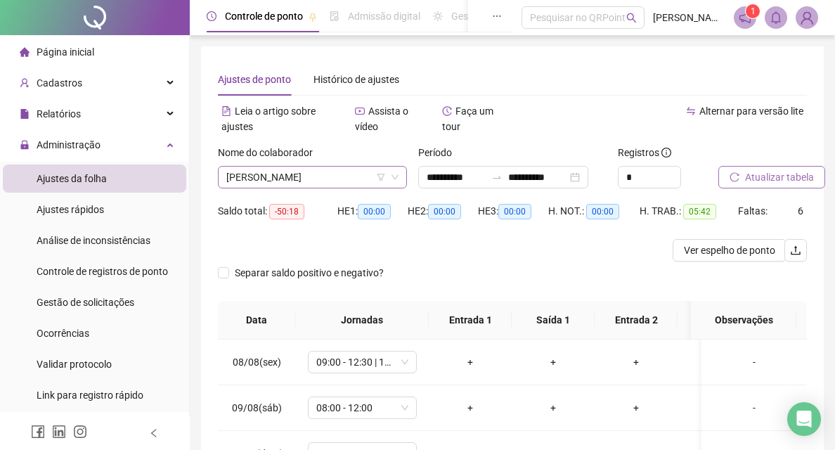
click at [290, 188] on div "[PERSON_NAME]" at bounding box center [312, 177] width 189 height 22
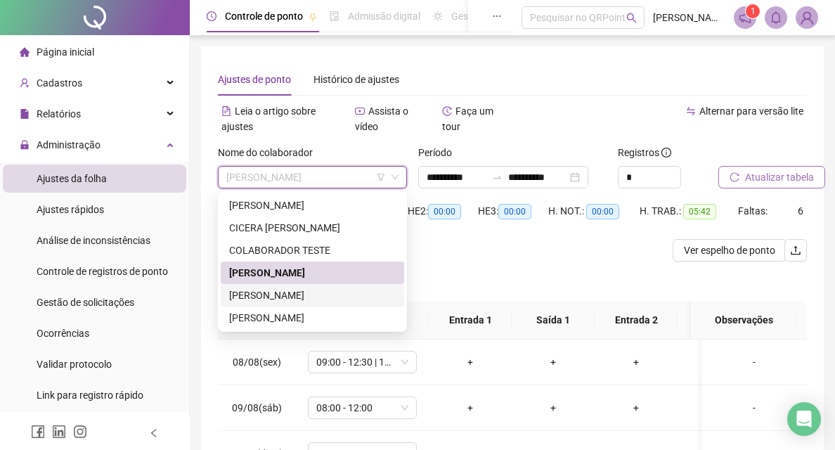
click at [292, 290] on div "[PERSON_NAME]" at bounding box center [312, 294] width 166 height 15
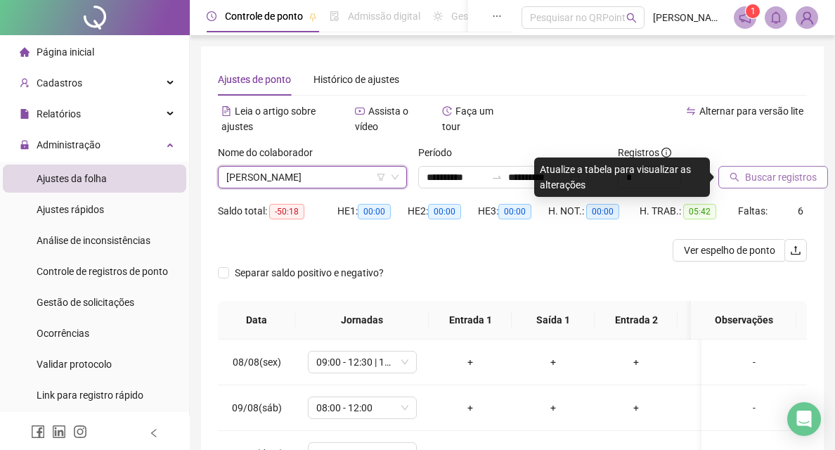
click at [322, 148] on label "Nome do colaborador" at bounding box center [270, 152] width 104 height 15
click at [316, 181] on span "[PERSON_NAME]" at bounding box center [312, 176] width 172 height 21
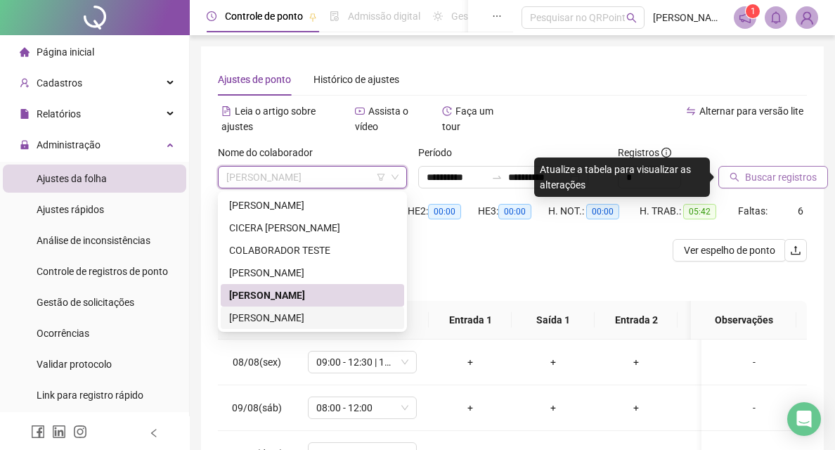
click at [304, 312] on div "[PERSON_NAME]" at bounding box center [312, 317] width 166 height 15
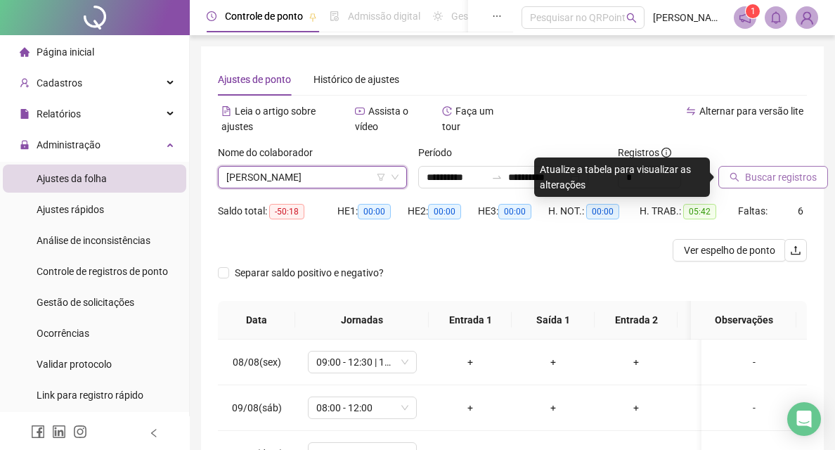
click at [752, 182] on span "Buscar registros" at bounding box center [781, 176] width 72 height 15
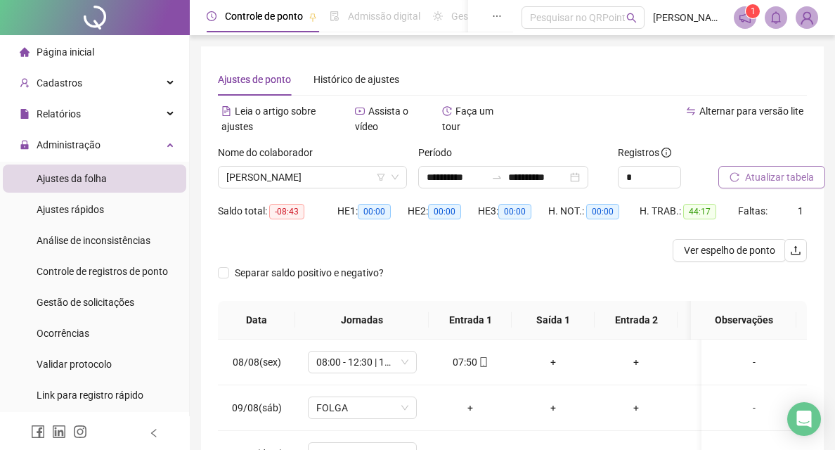
click at [805, 20] on img at bounding box center [806, 17] width 21 height 21
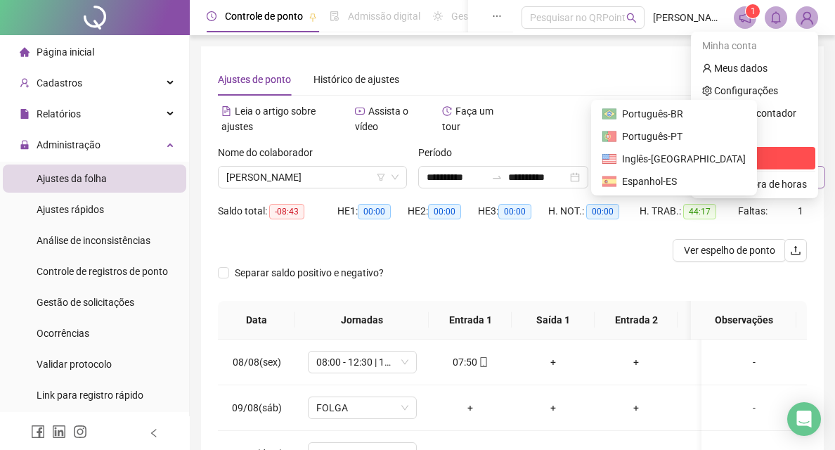
click at [729, 157] on span "Sair" at bounding box center [722, 157] width 17 height 11
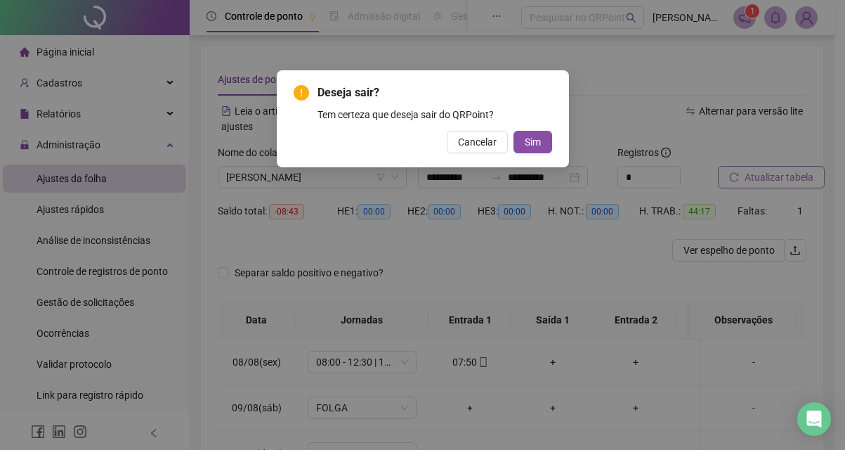
click at [552, 145] on div "Deseja sair? Tem certeza que deseja sair do QRPoint? Cancelar Sim" at bounding box center [423, 118] width 292 height 97
click at [548, 129] on div "Deseja sair? Tem certeza que deseja sair do QRPoint? Cancelar Sim" at bounding box center [423, 118] width 259 height 69
click at [534, 146] on span "Sim" at bounding box center [533, 141] width 16 height 15
